Goal: Find specific page/section: Find specific page/section

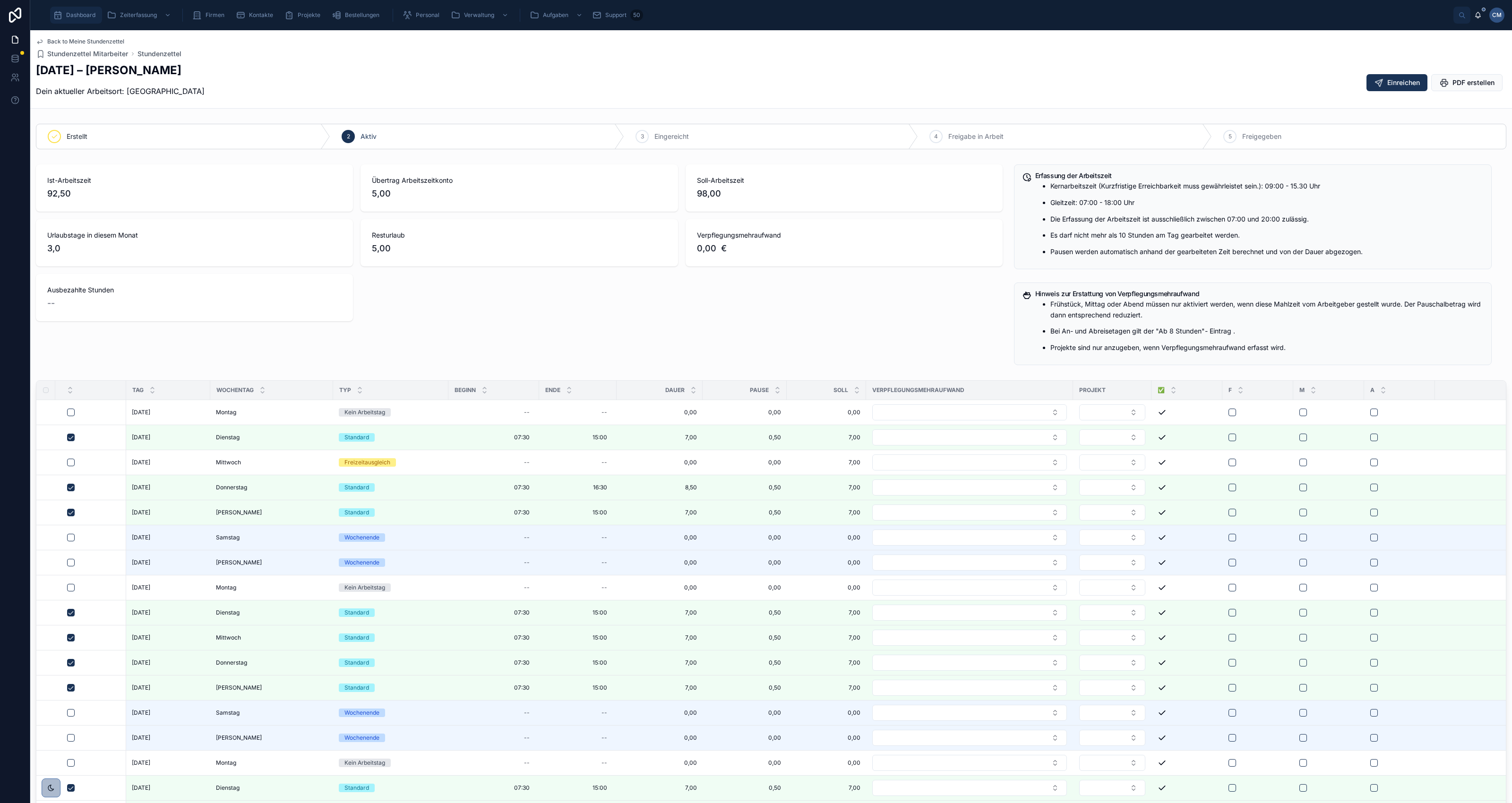
click at [86, 13] on span "Dashboard" at bounding box center [81, 15] width 29 height 8
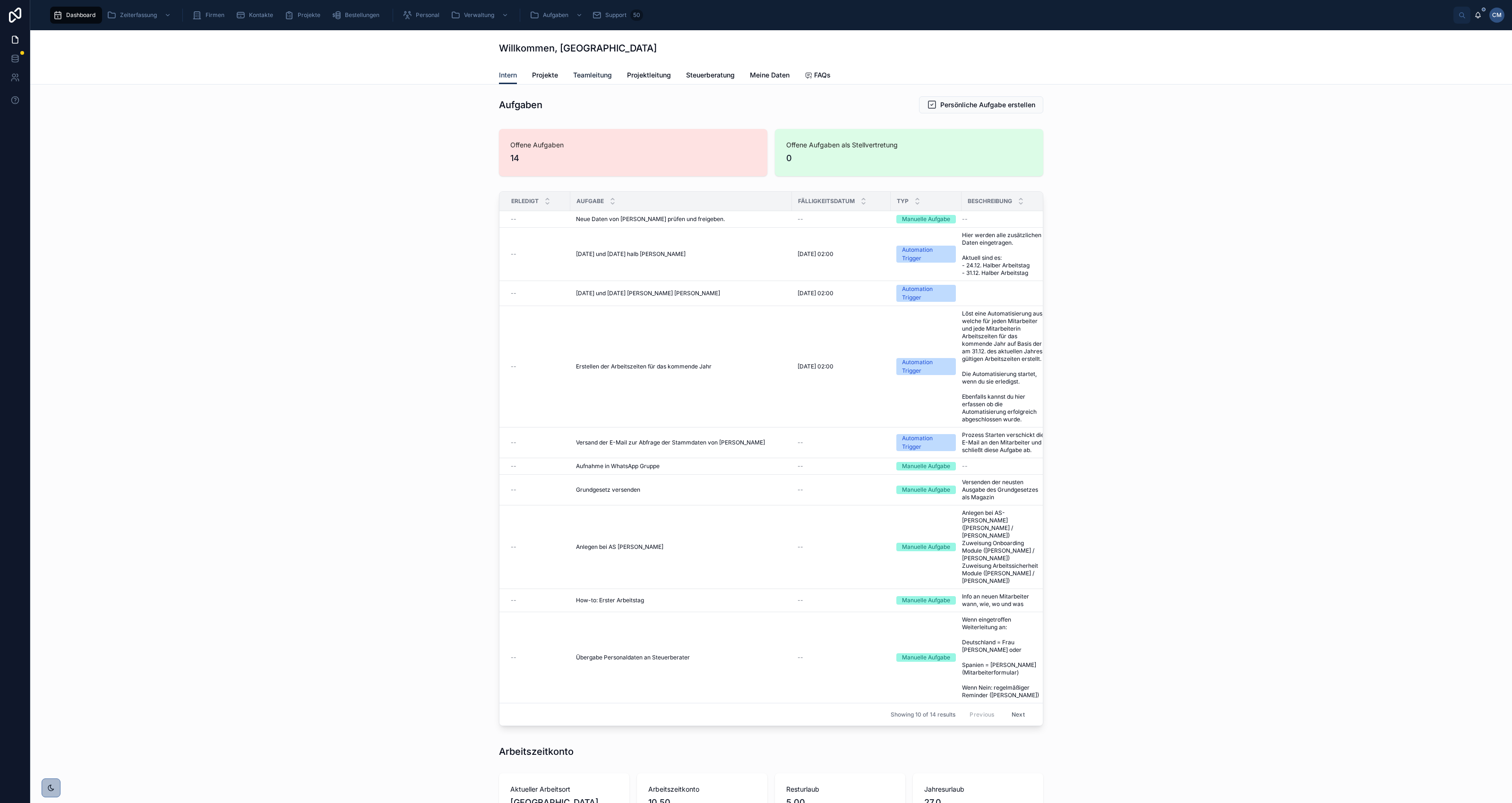
click at [589, 75] on span "Teamleitung" at bounding box center [592, 75] width 39 height 10
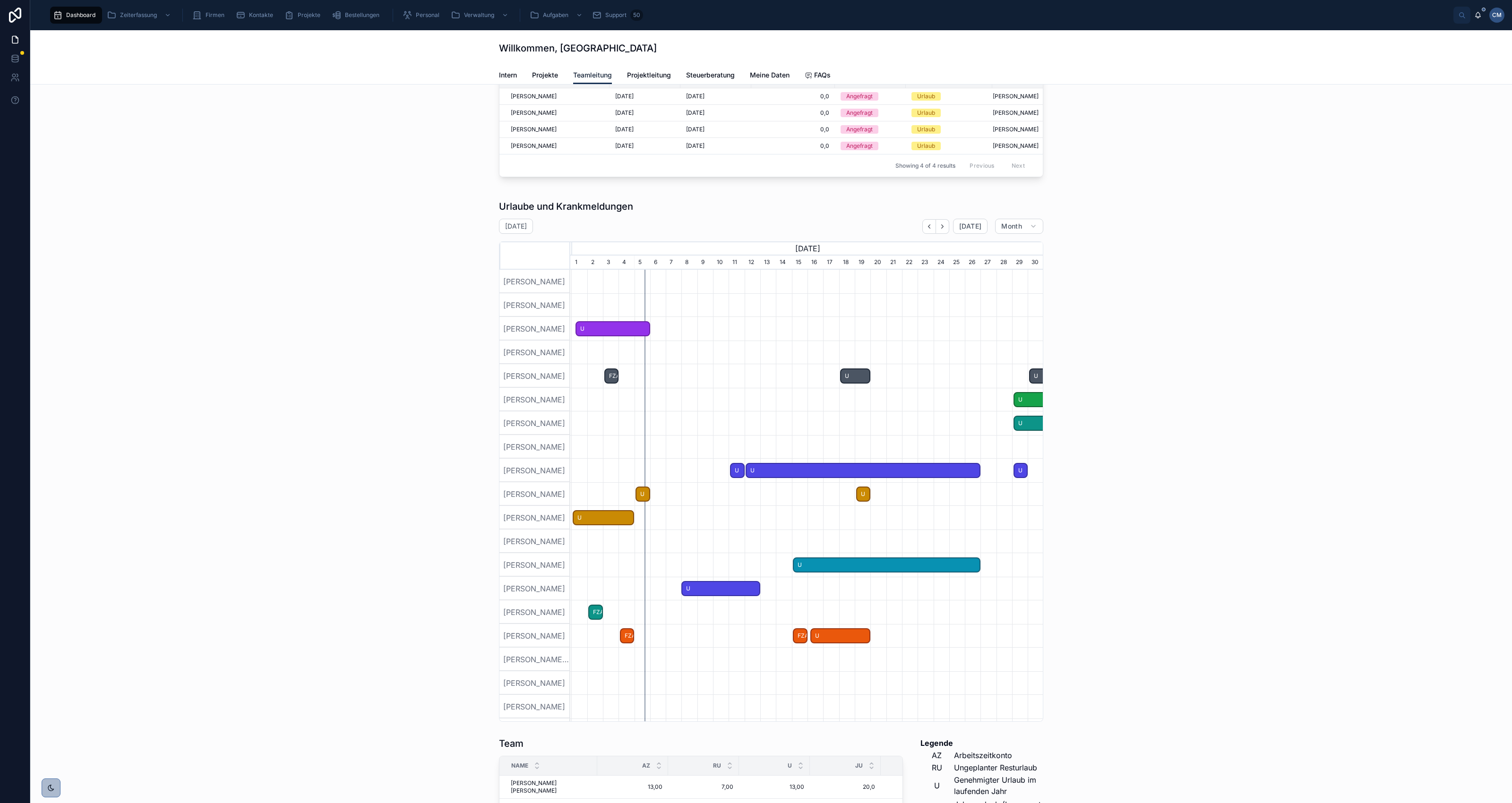
scroll to position [645, 0]
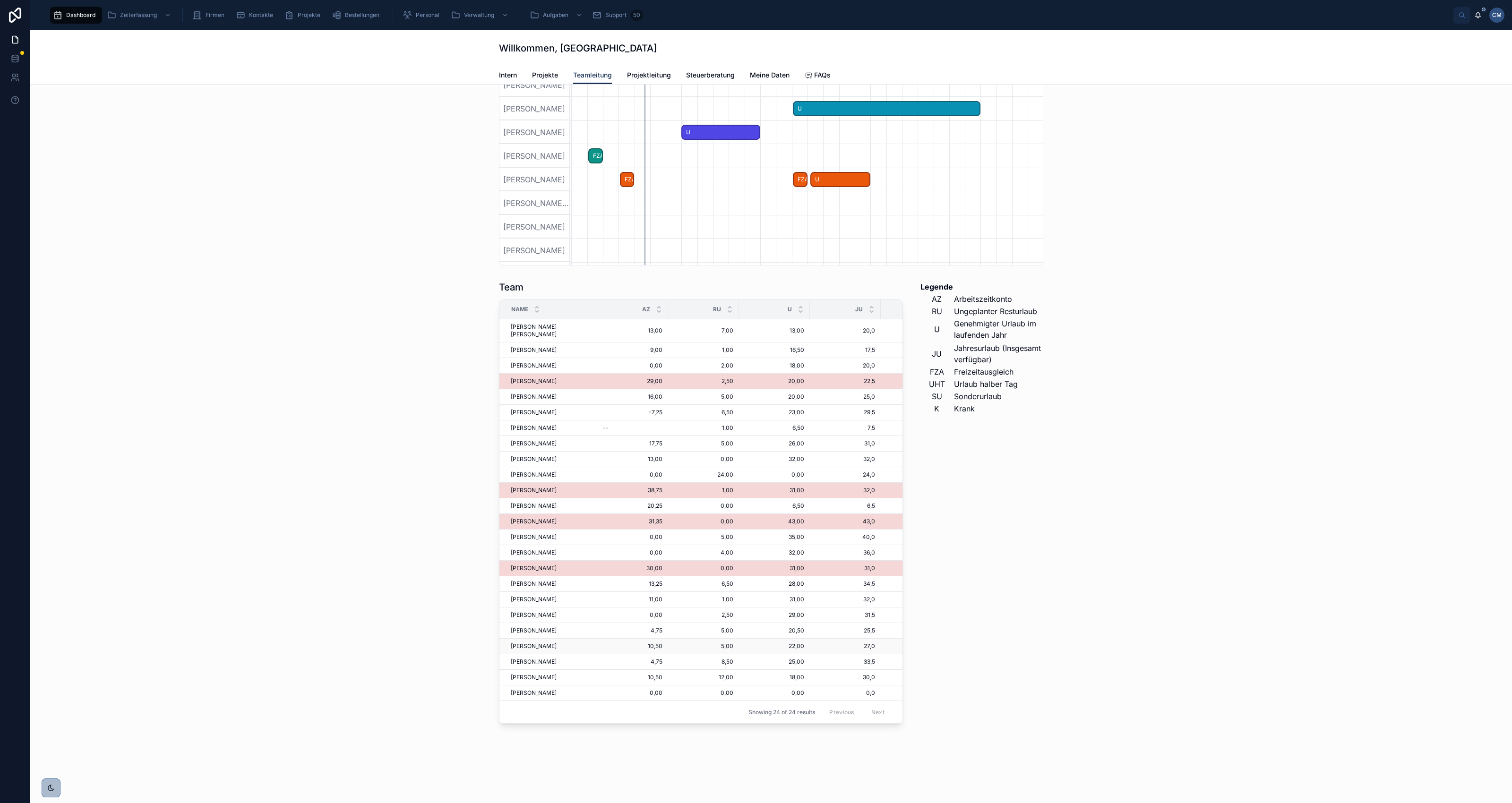
click at [653, 639] on td "10,50 10,50" at bounding box center [633, 647] width 71 height 16
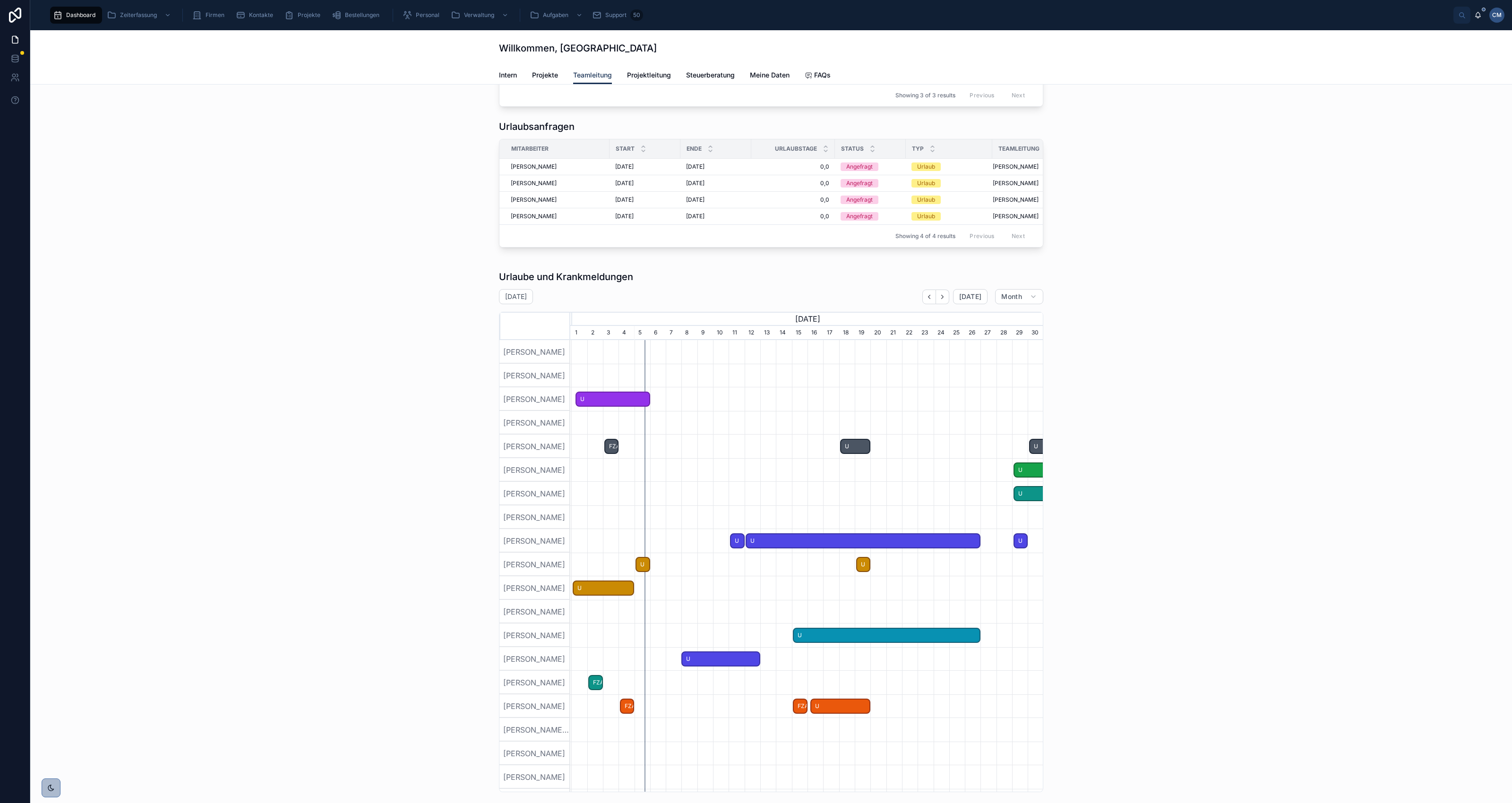
scroll to position [0, 0]
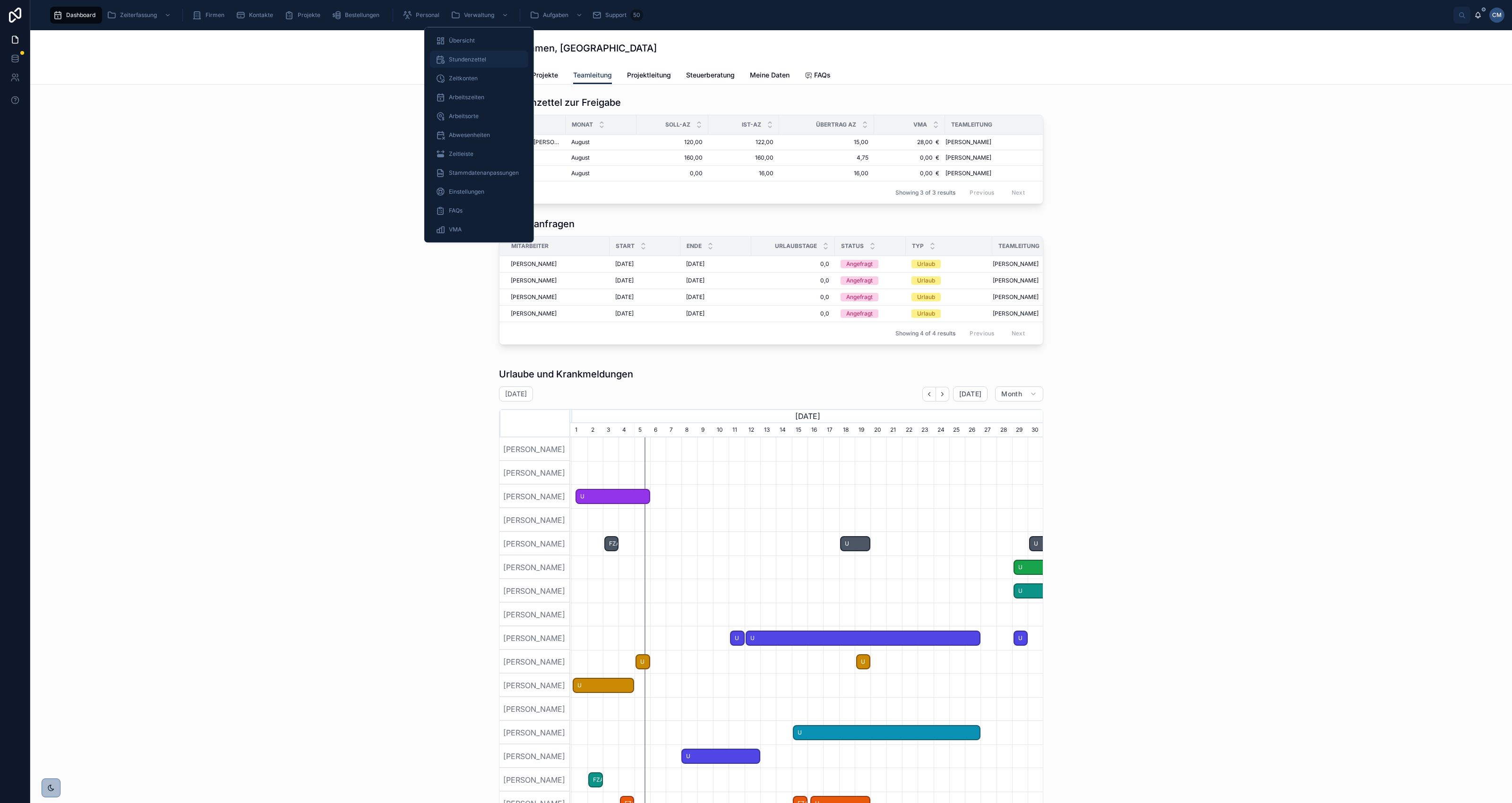
click at [461, 56] on span "Stundenzettel" at bounding box center [468, 60] width 37 height 8
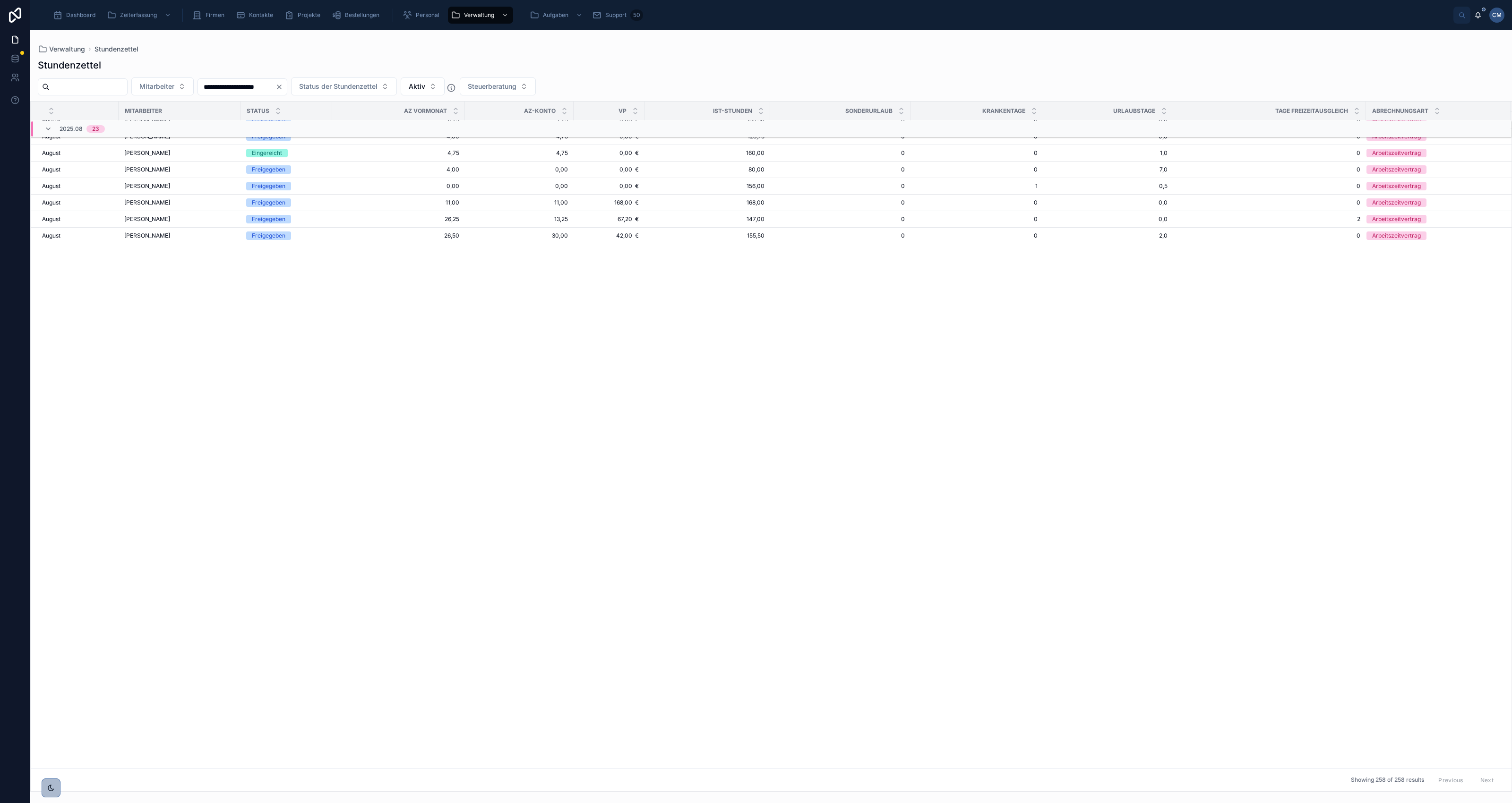
scroll to position [943, 0]
